Goal: Task Accomplishment & Management: Use online tool/utility

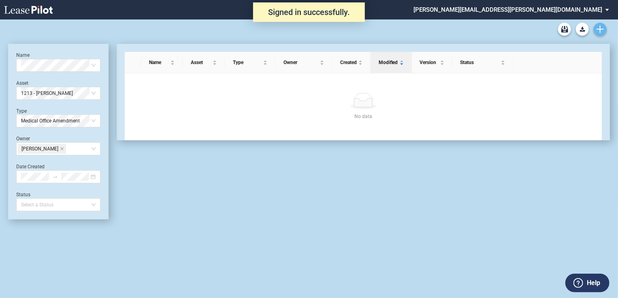
click at [599, 29] on use "Create new document" at bounding box center [599, 29] width 7 height 7
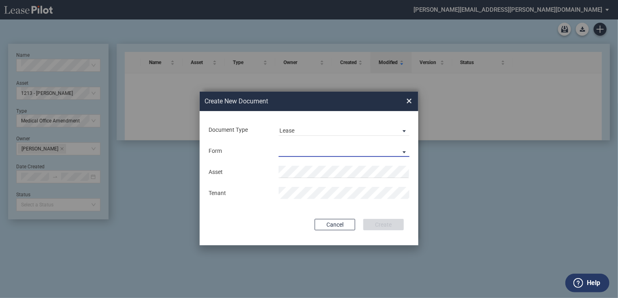
click at [282, 151] on md-select "Medical Office Lease Scottsdale Lease Louisville Lease [GEOGRAPHIC_DATA] [GEOGR…" at bounding box center [344, 151] width 131 height 12
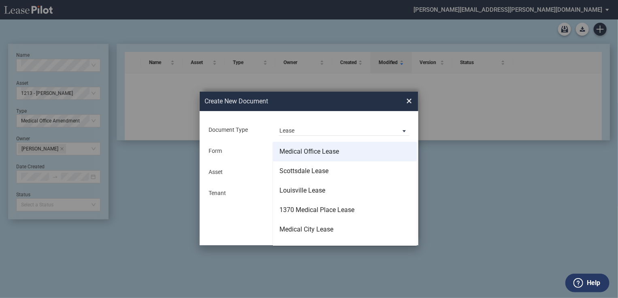
click at [290, 153] on div "Medical Office Lease" at bounding box center [309, 151] width 60 height 9
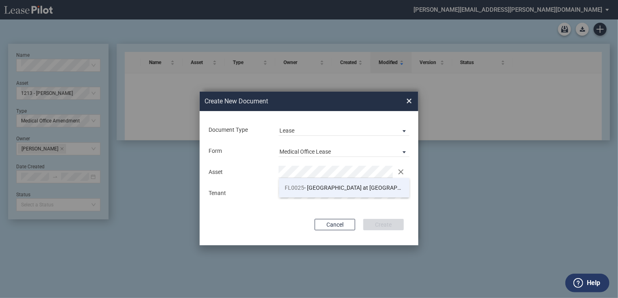
click at [313, 189] on span "FL0025 - [GEOGRAPHIC_DATA] at [GEOGRAPHIC_DATA]" at bounding box center [354, 187] width 139 height 6
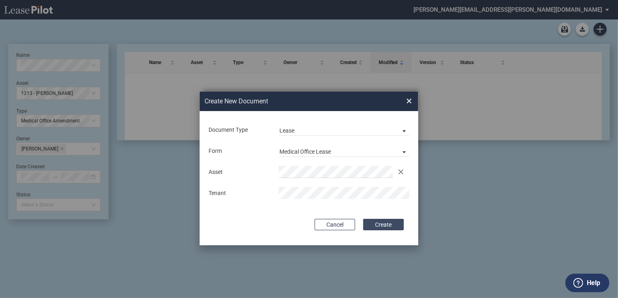
click at [379, 223] on button "Create" at bounding box center [383, 224] width 40 height 11
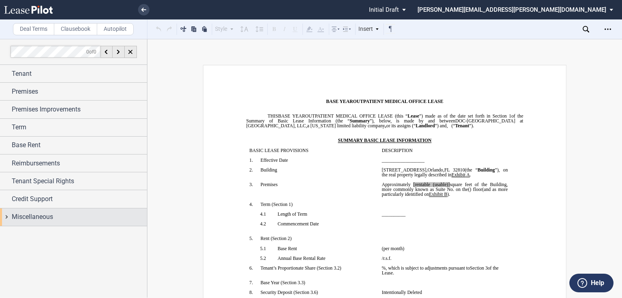
click at [29, 217] on span "Miscellaneous" at bounding box center [32, 217] width 41 height 10
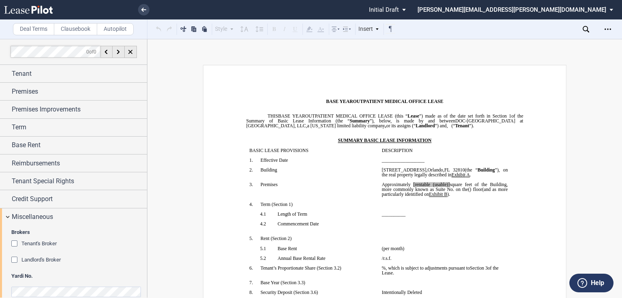
click at [13, 258] on div "Landlord's Broker" at bounding box center [15, 260] width 8 height 8
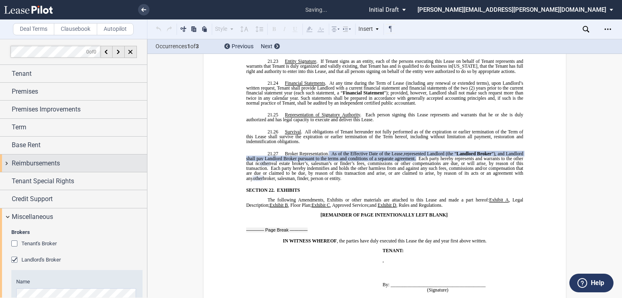
scroll to position [7268, 0]
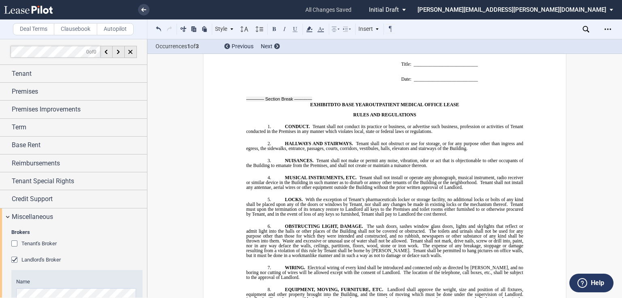
drag, startPoint x: 338, startPoint y: 168, endPoint x: 282, endPoint y: 140, distance: 63.6
